Goal: Navigation & Orientation: Find specific page/section

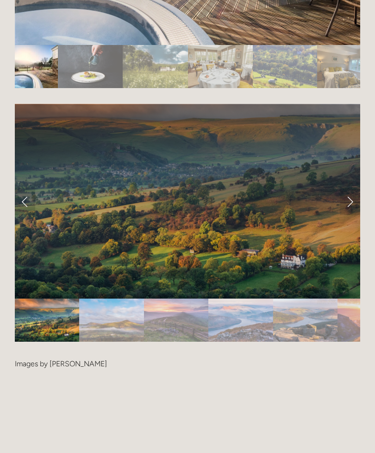
scroll to position [1809, 0]
click at [354, 205] on link "Next Slide" at bounding box center [350, 201] width 20 height 28
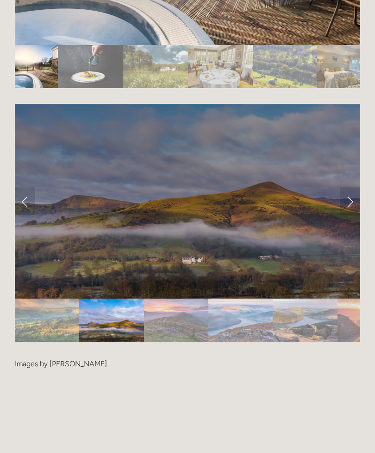
click at [345, 202] on link "Next Slide" at bounding box center [350, 201] width 20 height 28
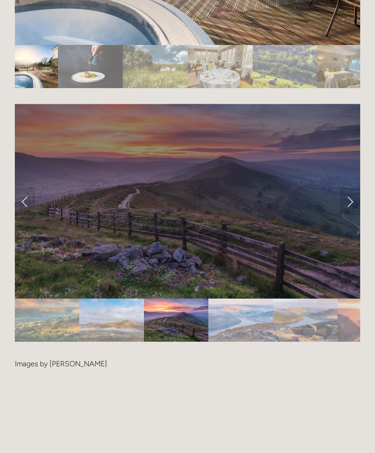
click at [348, 207] on link "Next Slide" at bounding box center [350, 201] width 20 height 28
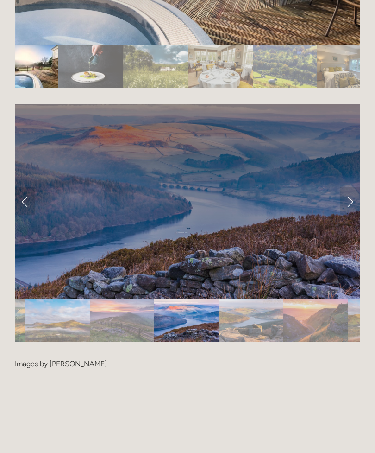
click at [348, 202] on link "Next Slide" at bounding box center [350, 201] width 20 height 28
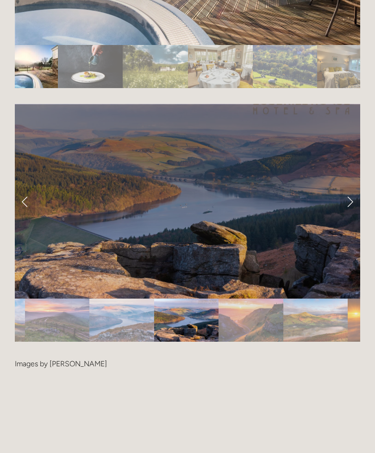
click at [347, 203] on link "Next Slide" at bounding box center [350, 201] width 20 height 28
click at [349, 206] on link "Next Slide" at bounding box center [350, 201] width 20 height 28
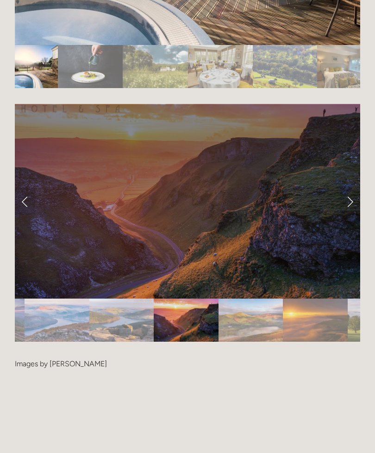
click at [357, 203] on link "Next Slide" at bounding box center [350, 201] width 20 height 28
click at [356, 205] on link "Next Slide" at bounding box center [350, 201] width 20 height 28
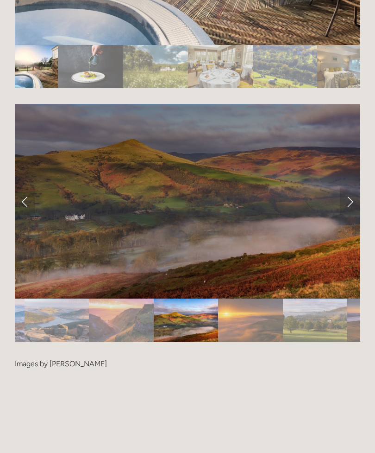
click at [358, 205] on link "Next Slide" at bounding box center [350, 201] width 20 height 28
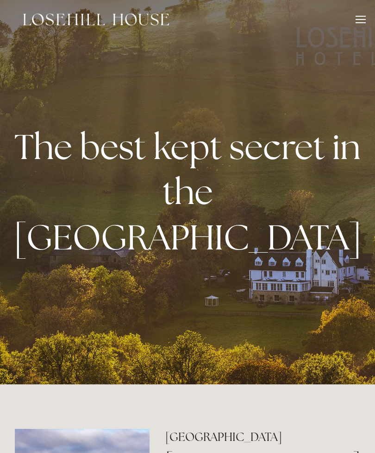
scroll to position [0, 0]
click at [360, 19] on div at bounding box center [361, 21] width 10 height 10
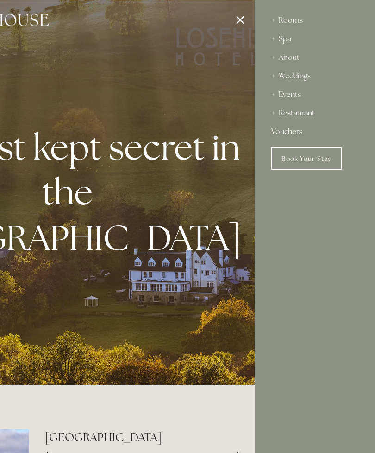
click at [311, 114] on div "Restaurant" at bounding box center [315, 113] width 87 height 19
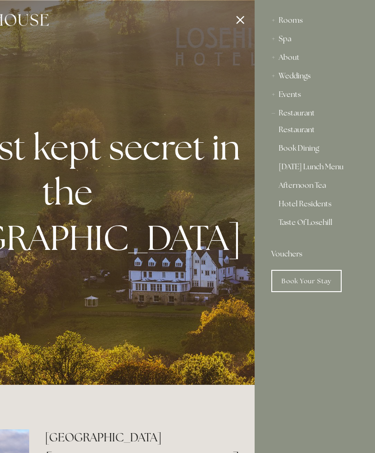
click at [309, 131] on link "Restaurant" at bounding box center [315, 131] width 72 height 11
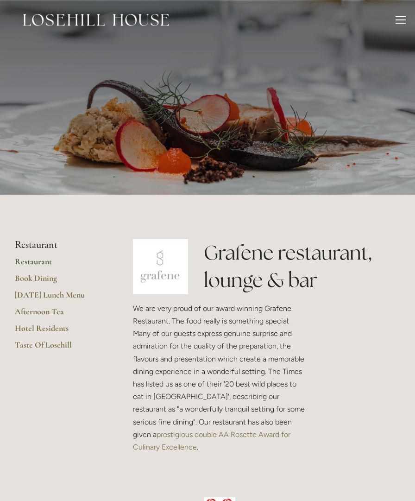
click at [412, 16] on header "Rooms Rooms Your Stay Book a stay Offers Spa" at bounding box center [207, 20] width 415 height 40
click at [405, 19] on div at bounding box center [401, 21] width 10 height 10
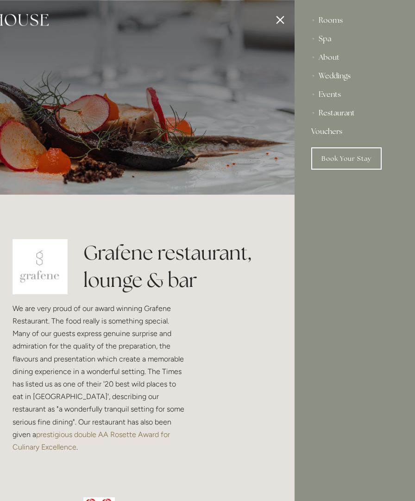
click at [339, 15] on div "Rooms" at bounding box center [354, 20] width 87 height 19
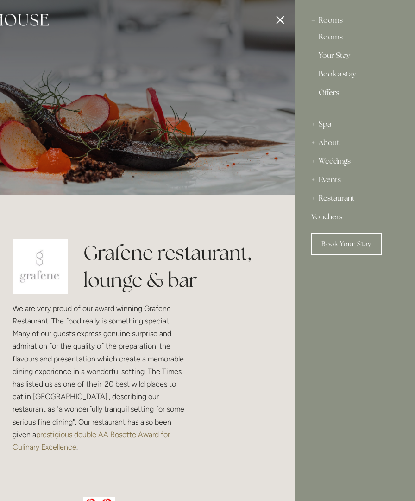
click at [338, 38] on link "Rooms" at bounding box center [355, 38] width 72 height 11
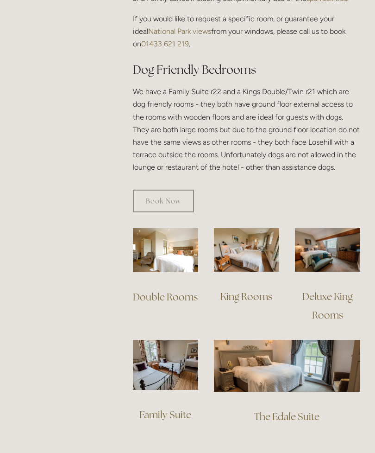
scroll to position [533, 0]
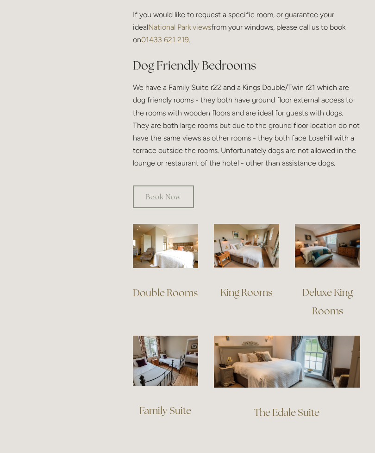
click at [330, 286] on link "Deluxe King Rooms" at bounding box center [329, 301] width 52 height 31
